Goal: Transaction & Acquisition: Book appointment/travel/reservation

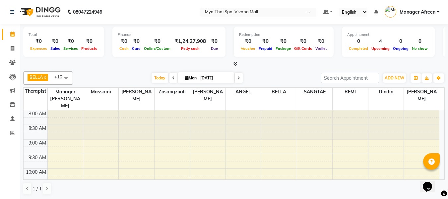
click at [185, 76] on icon at bounding box center [187, 78] width 4 height 4
select select "9"
select select "2025"
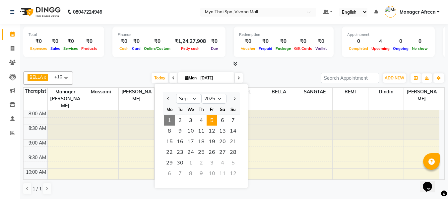
click at [214, 120] on span "5" at bounding box center [212, 120] width 11 height 11
type input "[DATE]"
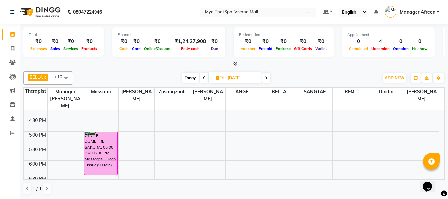
scroll to position [265, 0]
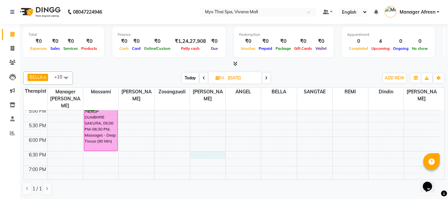
click at [197, 146] on div "8:00 AM 8:30 AM 9:00 AM 9:30 AM 10:00 AM 10:30 AM 11:00 AM 11:30 AM 12:00 PM 12…" at bounding box center [232, 64] width 416 height 438
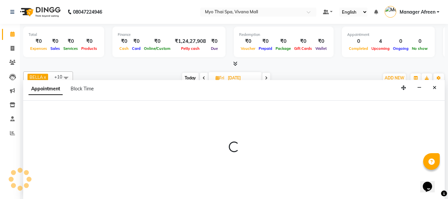
scroll to position [0, 0]
select select "62472"
select select "1110"
select select "tentative"
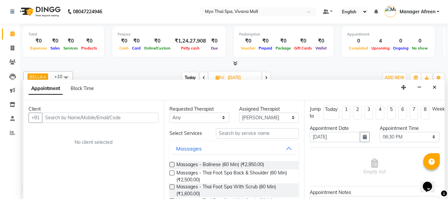
click at [135, 118] on input "text" at bounding box center [100, 117] width 116 height 10
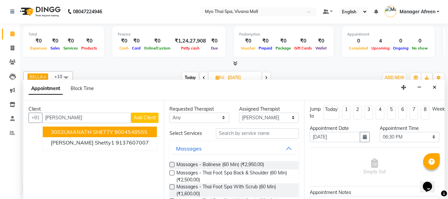
click at [103, 133] on span "3002UMANATH SHETTY" at bounding box center [82, 131] width 62 height 7
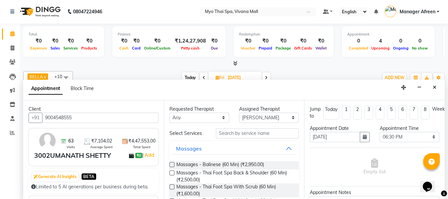
type input "9004548555"
click at [175, 119] on select "Any [PERSON_NAME] [PERSON_NAME] [PERSON_NAME] Manager Afreen Manager [PERSON_NA…" at bounding box center [199, 117] width 60 height 10
select select "62472"
click at [169, 112] on select "Any [PERSON_NAME] [PERSON_NAME] [PERSON_NAME] Manager Afreen Manager [PERSON_NA…" at bounding box center [199, 117] width 60 height 10
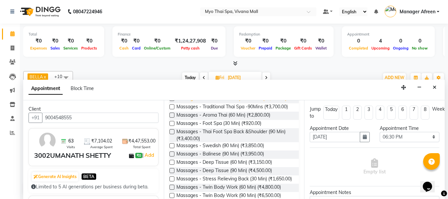
scroll to position [166, 0]
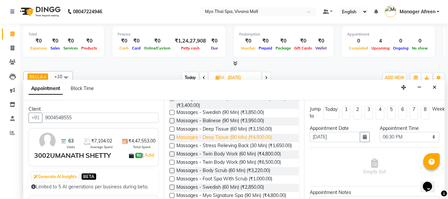
click at [239, 142] on span "Massages - Deep Tissue (90 Min) (₹4,500.00)" at bounding box center [224, 138] width 96 height 8
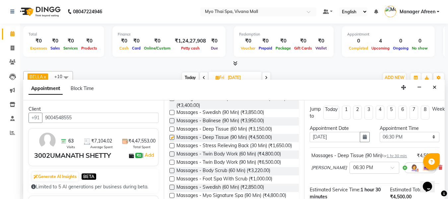
checkbox input "false"
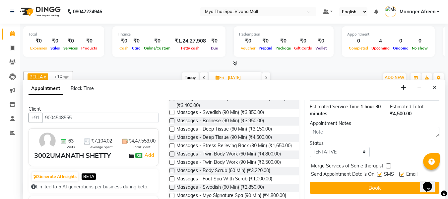
scroll to position [95, 0]
click at [348, 147] on select "Select TENTATIVE CONFIRM UPCOMING" at bounding box center [340, 152] width 60 height 10
select select "confirm booking"
click at [310, 147] on select "Select TENTATIVE CONFIRM UPCOMING" at bounding box center [340, 152] width 60 height 10
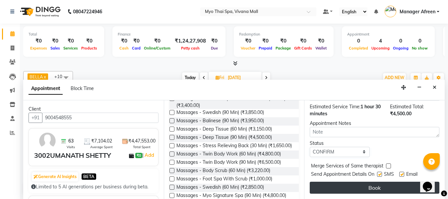
click at [346, 181] on button "Book" at bounding box center [375, 187] width 130 height 12
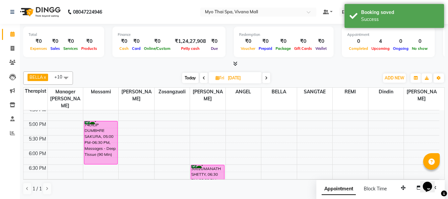
scroll to position [232, 0]
